Goal: Task Accomplishment & Management: Complete application form

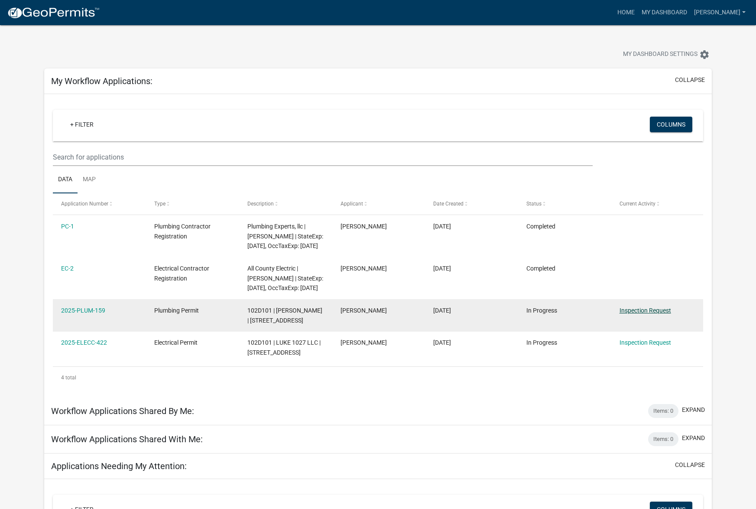
click at [640, 314] on link "Inspection Request" at bounding box center [645, 310] width 52 height 7
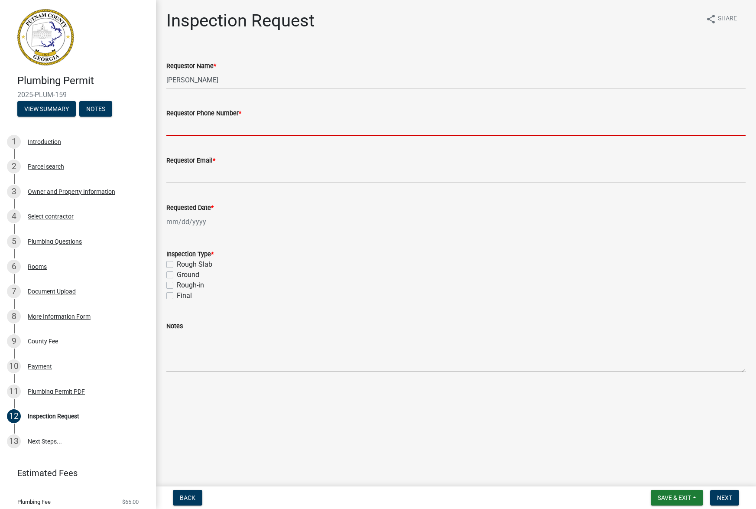
click at [191, 122] on input "Requestor Phone Number *" at bounding box center [455, 127] width 579 height 18
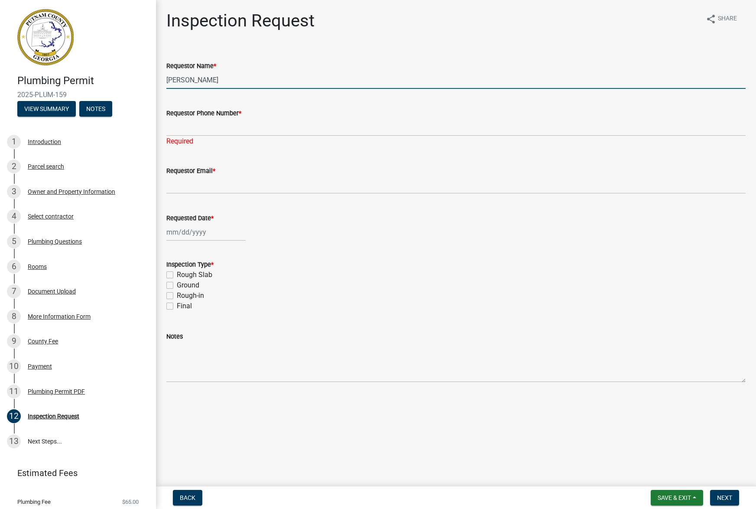
drag, startPoint x: 219, startPoint y: 75, endPoint x: 158, endPoint y: 74, distance: 60.6
click at [158, 74] on div "Inspection Request share Share Requestor Name * Allisha T Blair Requestor Phone…" at bounding box center [456, 203] width 600 height 386
drag, startPoint x: 172, startPoint y: 74, endPoint x: 166, endPoint y: 74, distance: 5.2
click at [170, 74] on input "JAson Blair" at bounding box center [455, 80] width 579 height 18
type input "[PERSON_NAME]"
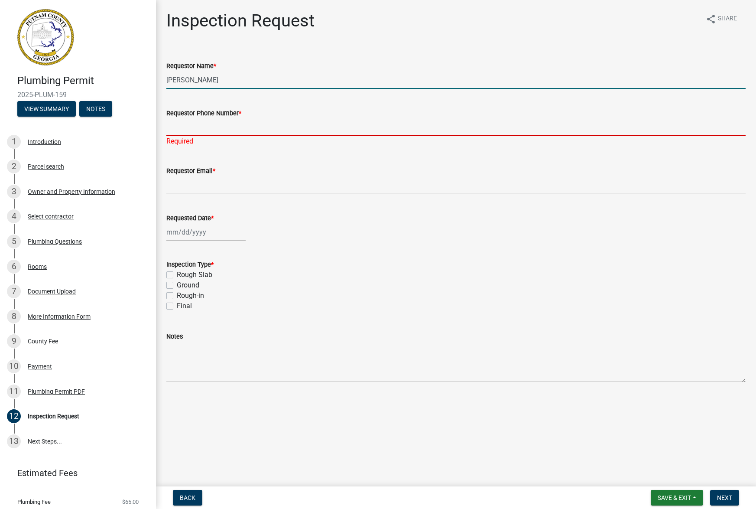
click at [178, 121] on input "Requestor Phone Number *" at bounding box center [455, 127] width 579 height 18
type input "6789638227"
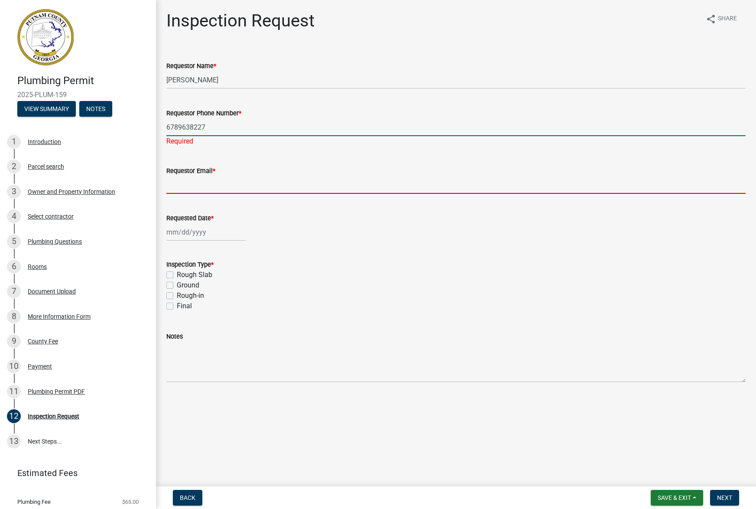
click at [184, 177] on wm-data-entity-input "Requestor Email *" at bounding box center [455, 176] width 579 height 47
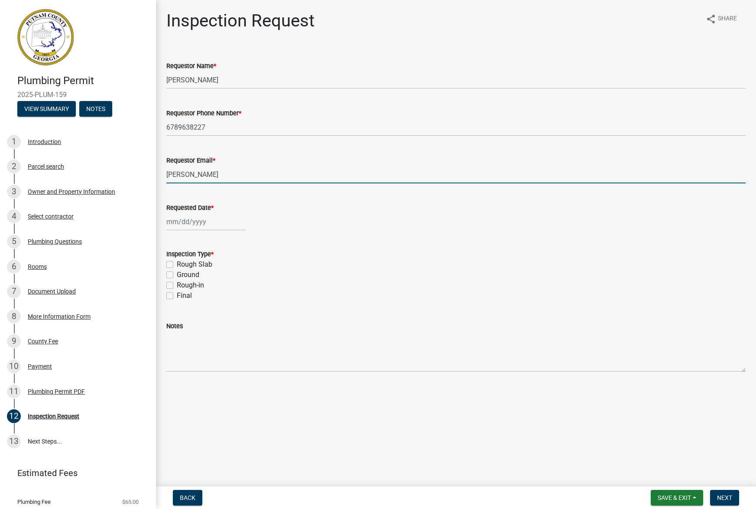
type input "[PERSON_NAME][EMAIL_ADDRESS][DOMAIN_NAME]"
click at [200, 213] on div at bounding box center [205, 222] width 79 height 18
select select "8"
select select "2025"
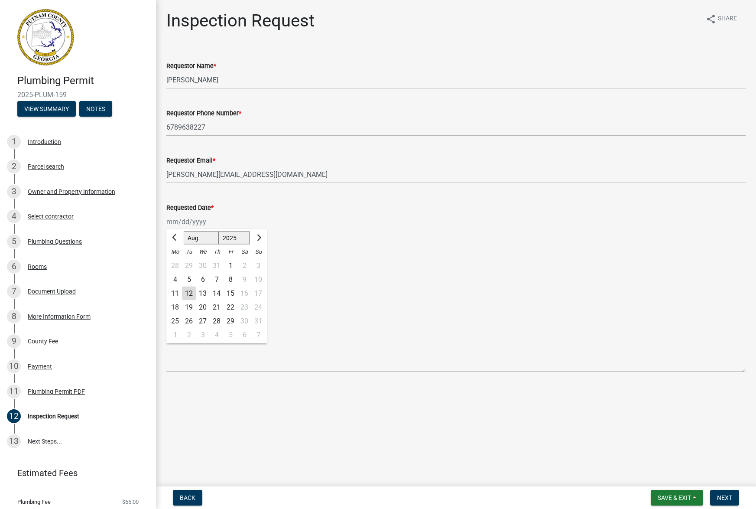
click at [203, 286] on div "13" at bounding box center [203, 293] width 14 height 14
type input "[DATE]"
click at [177, 280] on label "Rough-in" at bounding box center [190, 285] width 27 height 10
click at [177, 280] on input "Rough-in" at bounding box center [180, 283] width 6 height 6
checkbox input "true"
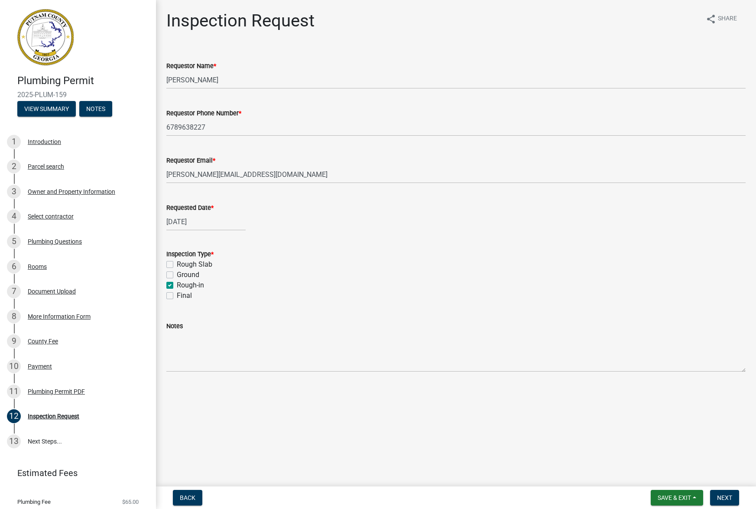
checkbox input "false"
checkbox input "true"
checkbox input "false"
click at [727, 499] on span "Next" at bounding box center [724, 497] width 15 height 7
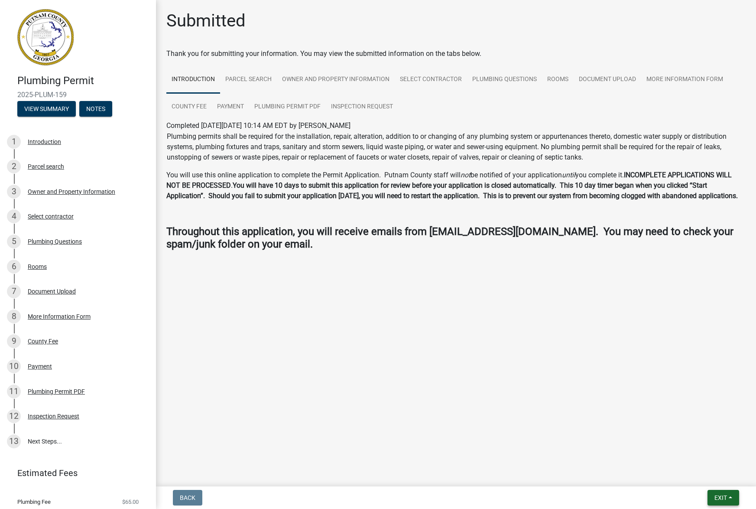
click at [727, 498] on span "Exit" at bounding box center [720, 497] width 13 height 7
drag, startPoint x: 712, startPoint y: 477, endPoint x: 695, endPoint y: 454, distance: 28.9
click at [695, 454] on div "Save Save & Exit" at bounding box center [704, 465] width 69 height 49
click at [737, 501] on button "Exit" at bounding box center [723, 497] width 32 height 16
click at [694, 456] on button "Save" at bounding box center [704, 454] width 69 height 21
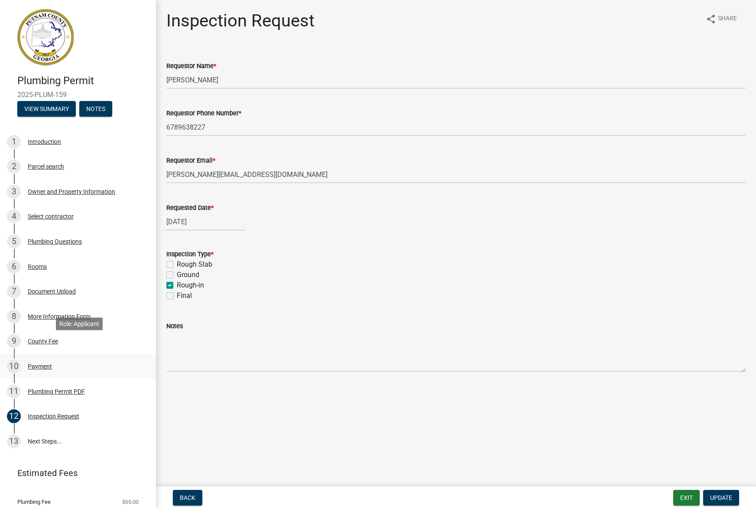
click at [46, 363] on div "Payment" at bounding box center [40, 366] width 24 height 6
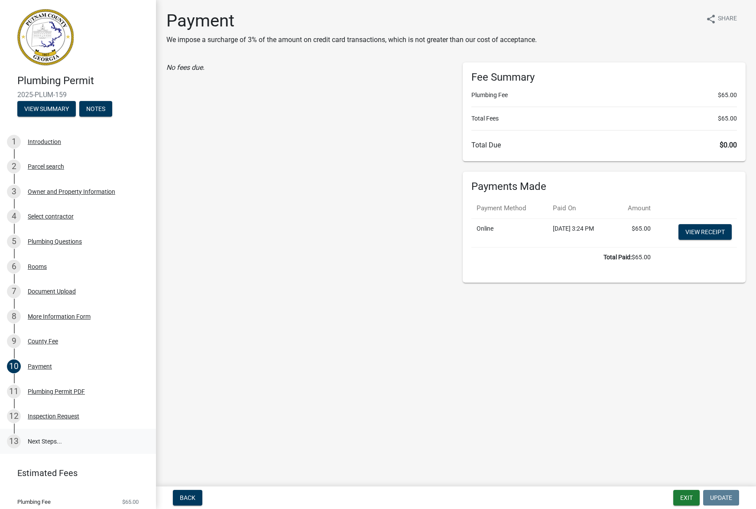
click at [36, 428] on link "13 Next Steps..." at bounding box center [78, 440] width 156 height 25
click at [41, 428] on link "13 Next Steps..." at bounding box center [78, 440] width 156 height 25
click at [46, 413] on div "Inspection Request" at bounding box center [54, 416] width 52 height 6
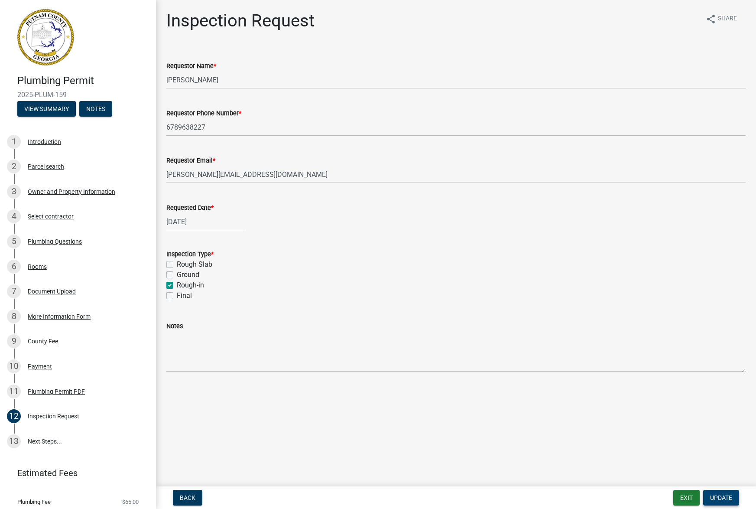
click at [721, 500] on span "Update" at bounding box center [721, 497] width 22 height 7
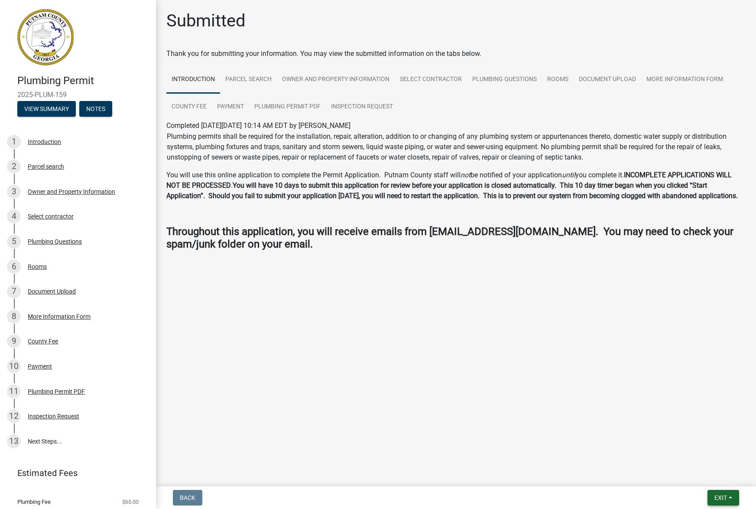
click at [722, 498] on span "Exit" at bounding box center [720, 497] width 13 height 7
click at [709, 473] on button "Save & Exit" at bounding box center [704, 475] width 69 height 21
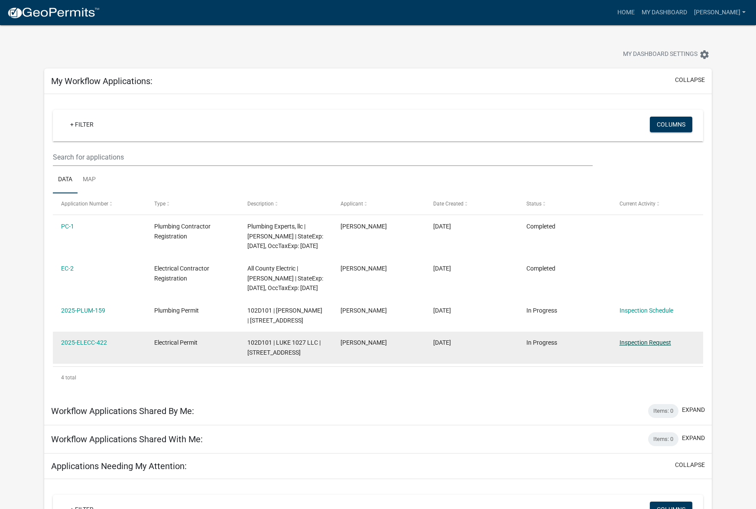
click at [638, 346] on link "Inspection Request" at bounding box center [645, 342] width 52 height 7
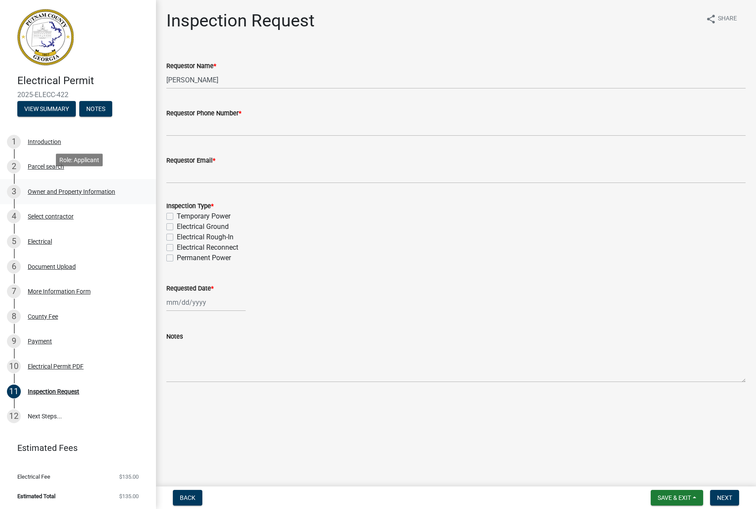
click at [32, 188] on div "Owner and Property Information" at bounding box center [72, 191] width 88 height 6
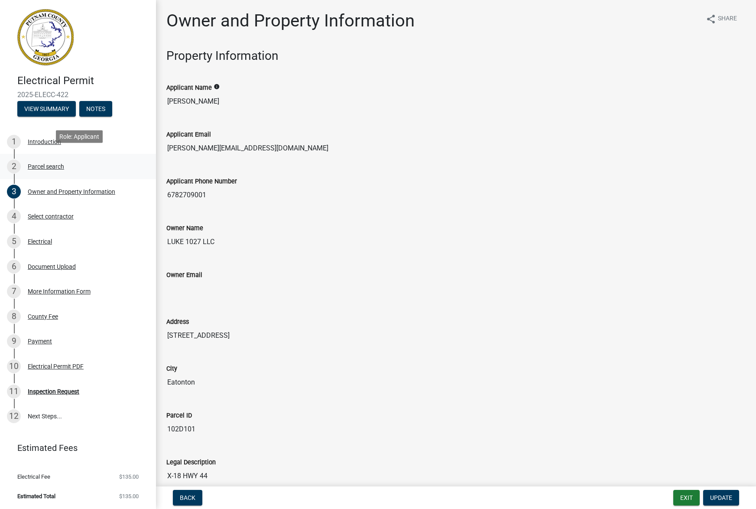
click at [41, 163] on div "2 Parcel search" at bounding box center [74, 166] width 135 height 14
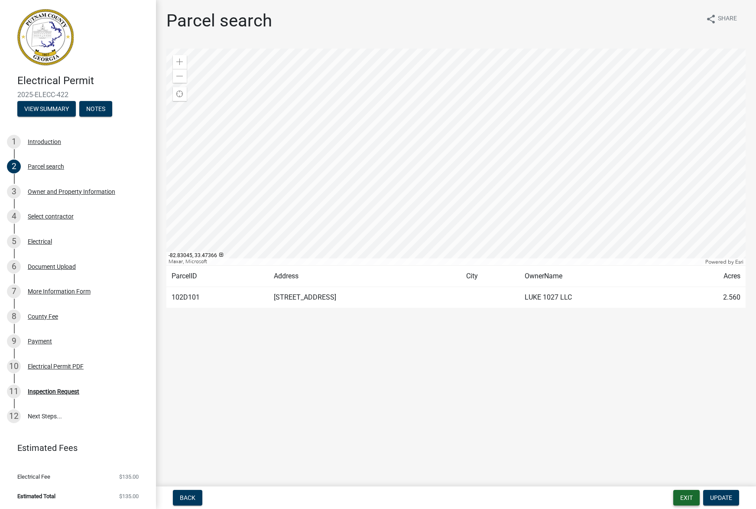
click at [691, 499] on button "Exit" at bounding box center [686, 497] width 26 height 16
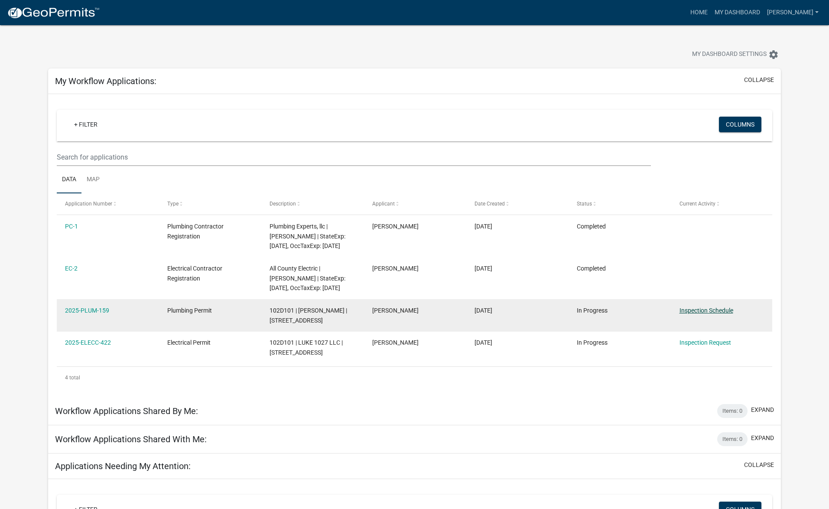
click at [708, 308] on link "Inspection Schedule" at bounding box center [706, 310] width 54 height 7
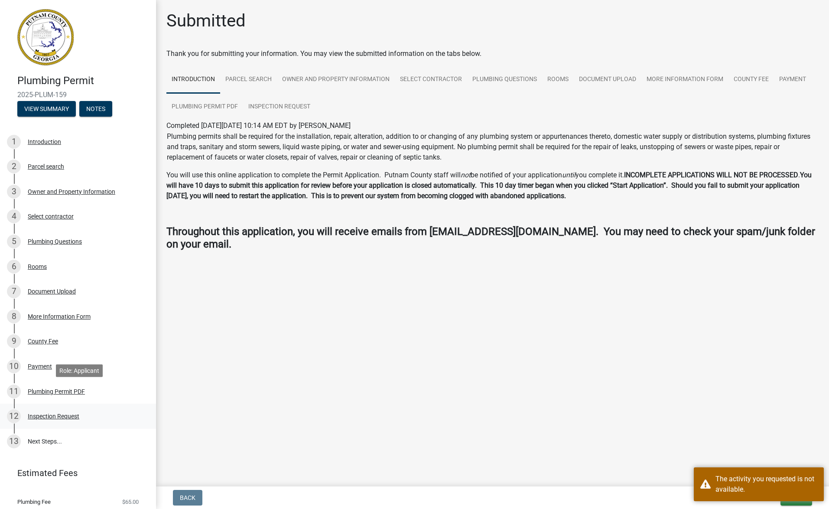
click at [48, 413] on div "Inspection Request" at bounding box center [54, 416] width 52 height 6
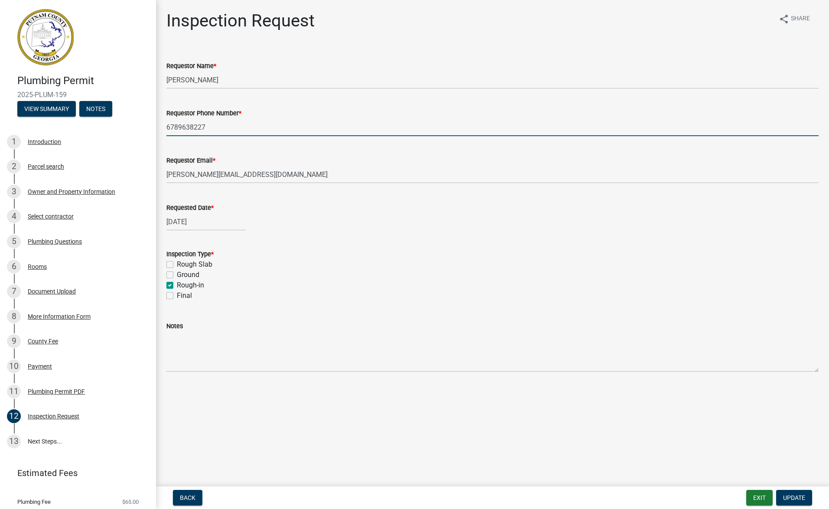
drag, startPoint x: 206, startPoint y: 117, endPoint x: 160, endPoint y: 117, distance: 45.5
click at [161, 117] on div "Requestor Phone Number * [PHONE_NUMBER]" at bounding box center [492, 116] width 665 height 40
type input "[PHONE_NUMBER]"
click at [755, 499] on span "Update" at bounding box center [794, 497] width 22 height 7
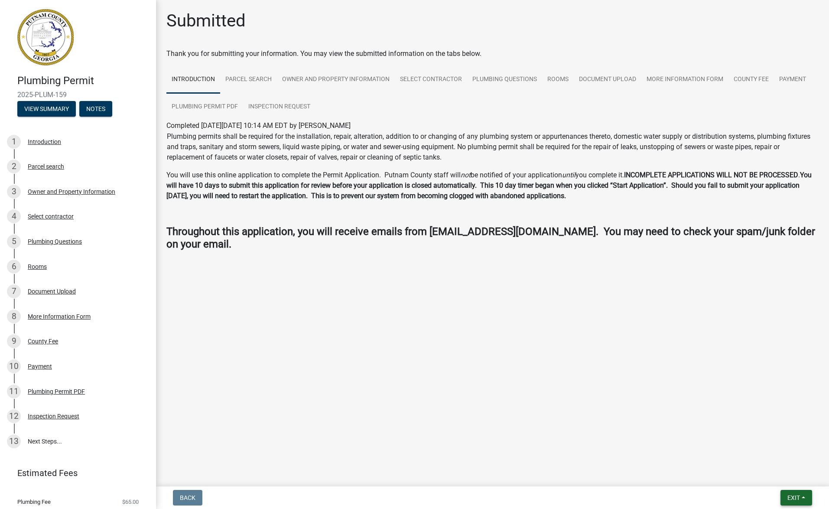
click at [755, 496] on button "Exit" at bounding box center [796, 497] width 32 height 16
drag, startPoint x: 794, startPoint y: 478, endPoint x: 790, endPoint y: 477, distance: 4.4
click at [755, 478] on button "Save & Exit" at bounding box center [777, 475] width 69 height 21
